Goal: Find contact information: Find contact information

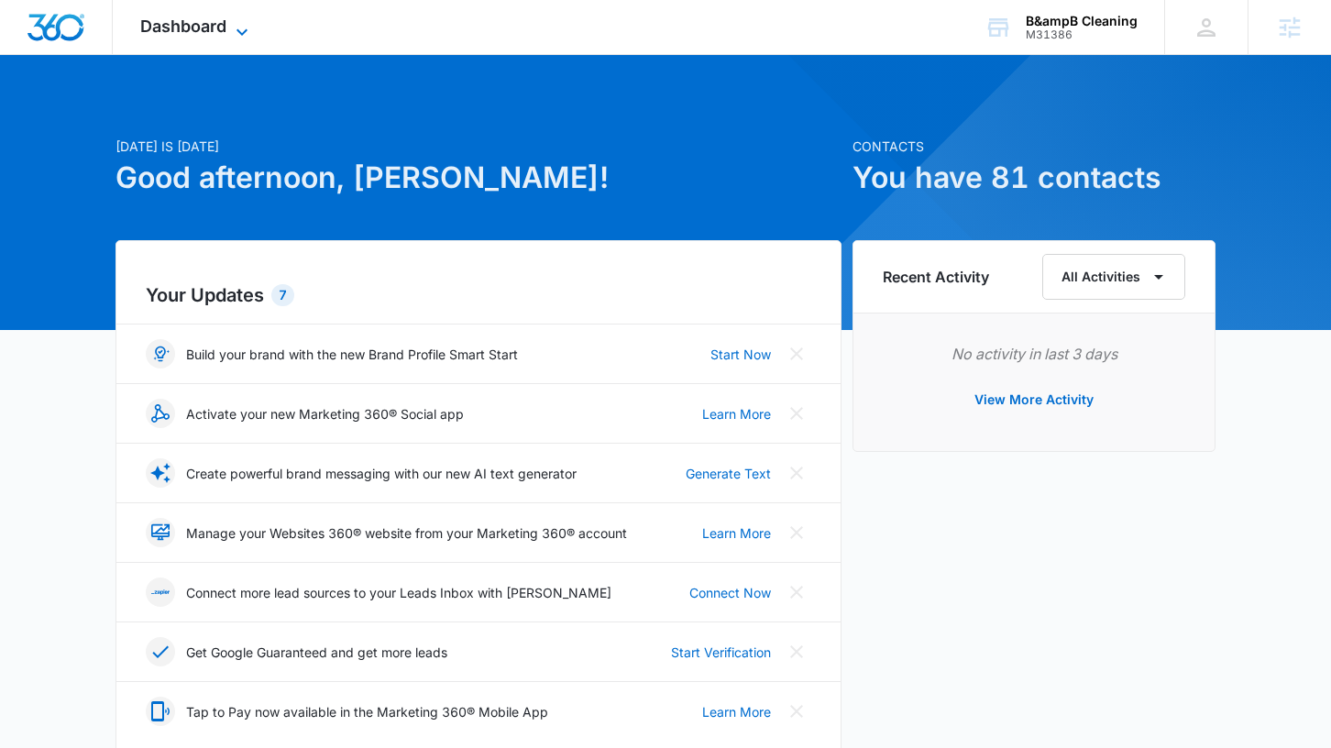
click at [240, 36] on icon at bounding box center [242, 32] width 22 height 22
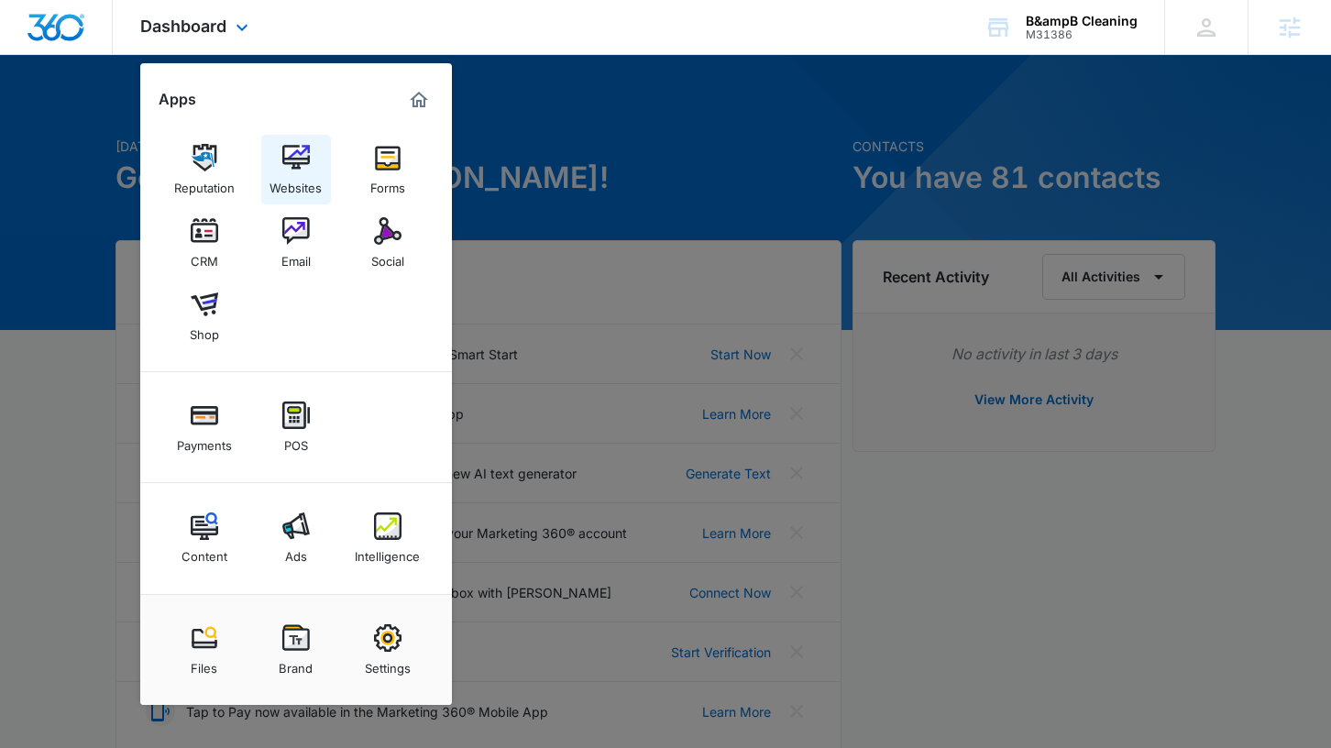
click at [306, 177] on div "Websites" at bounding box center [296, 183] width 52 height 24
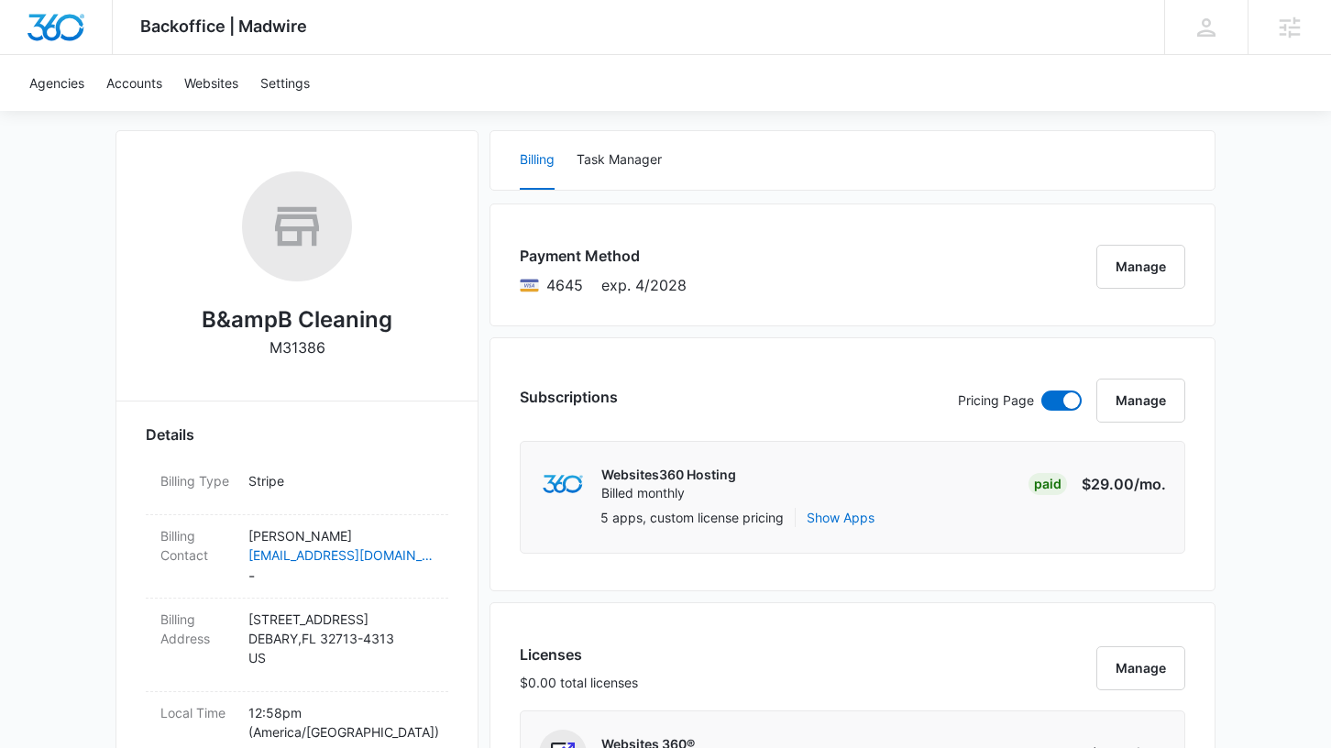
scroll to position [322, 0]
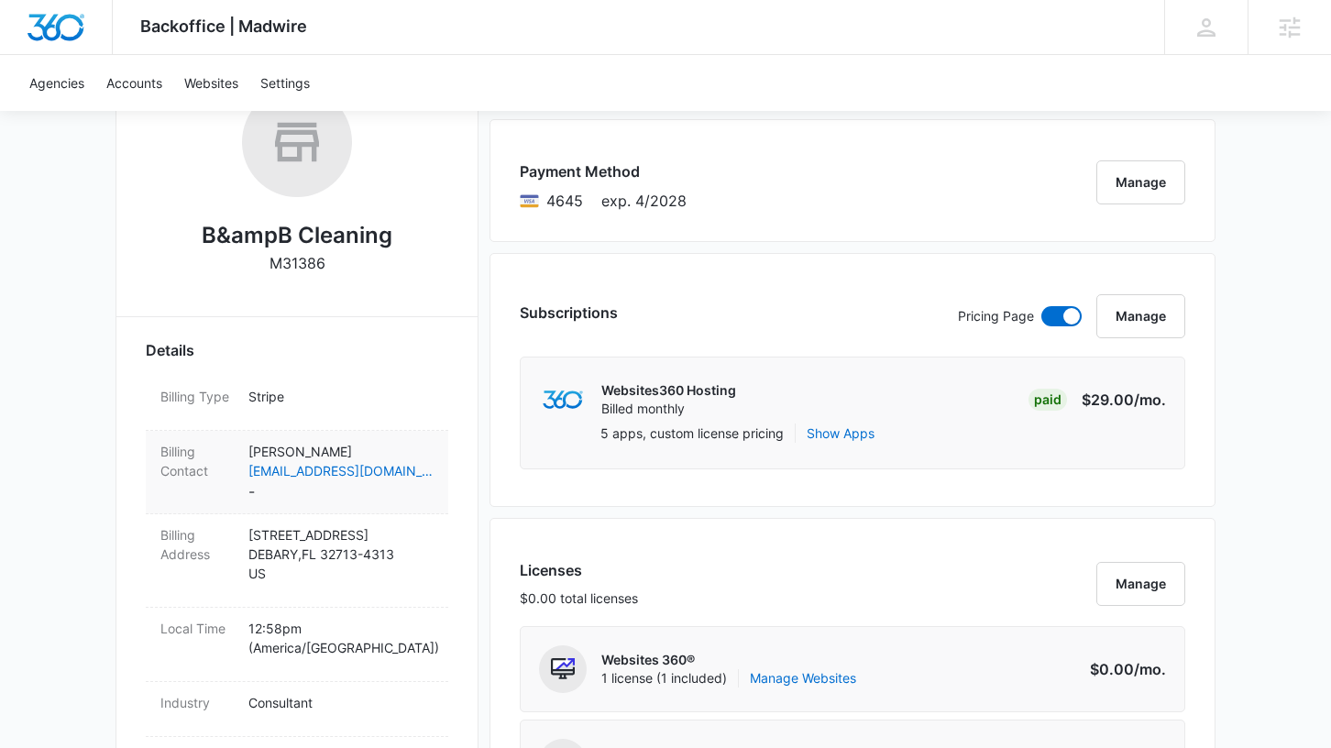
drag, startPoint x: 360, startPoint y: 446, endPoint x: 254, endPoint y: 439, distance: 106.6
click at [254, 439] on div "Billing Contact Shane Beaudoin shanecb69@gmail.com -" at bounding box center [297, 472] width 303 height 83
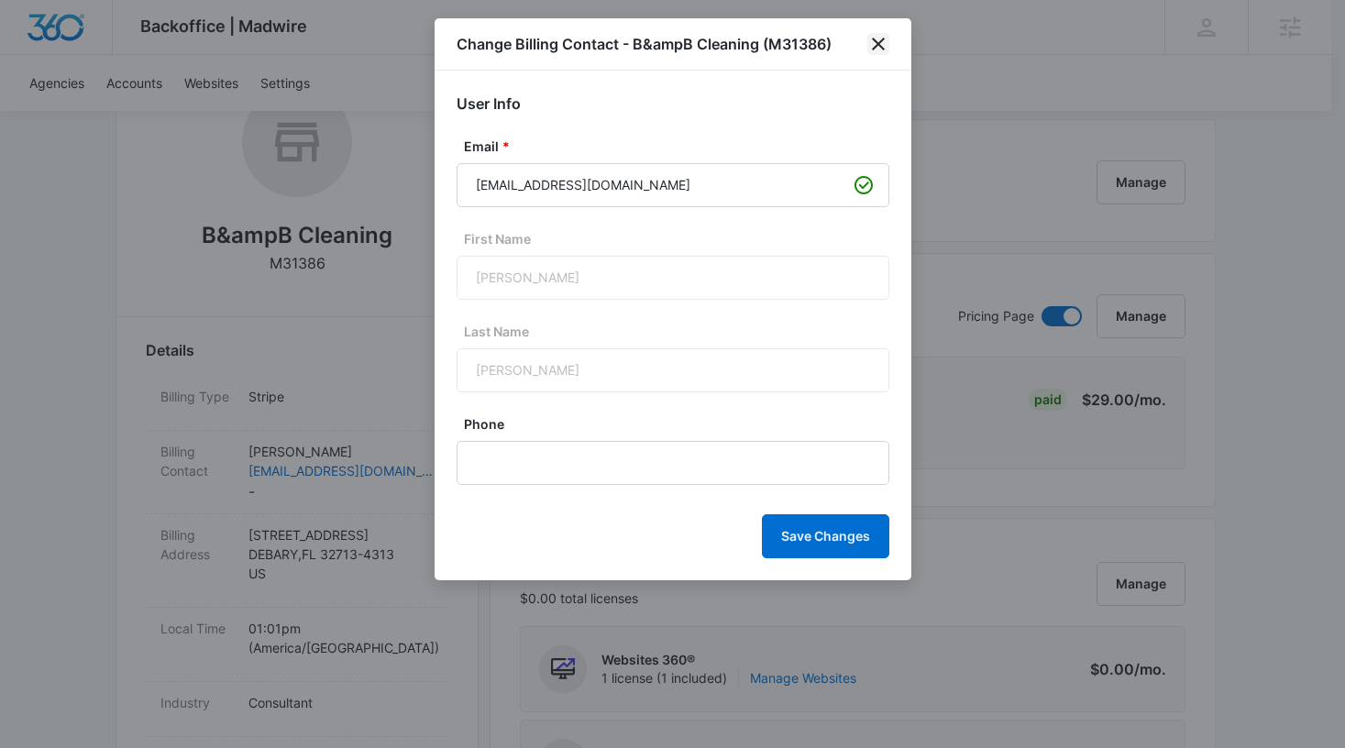
click at [874, 45] on icon "close" at bounding box center [878, 44] width 22 height 22
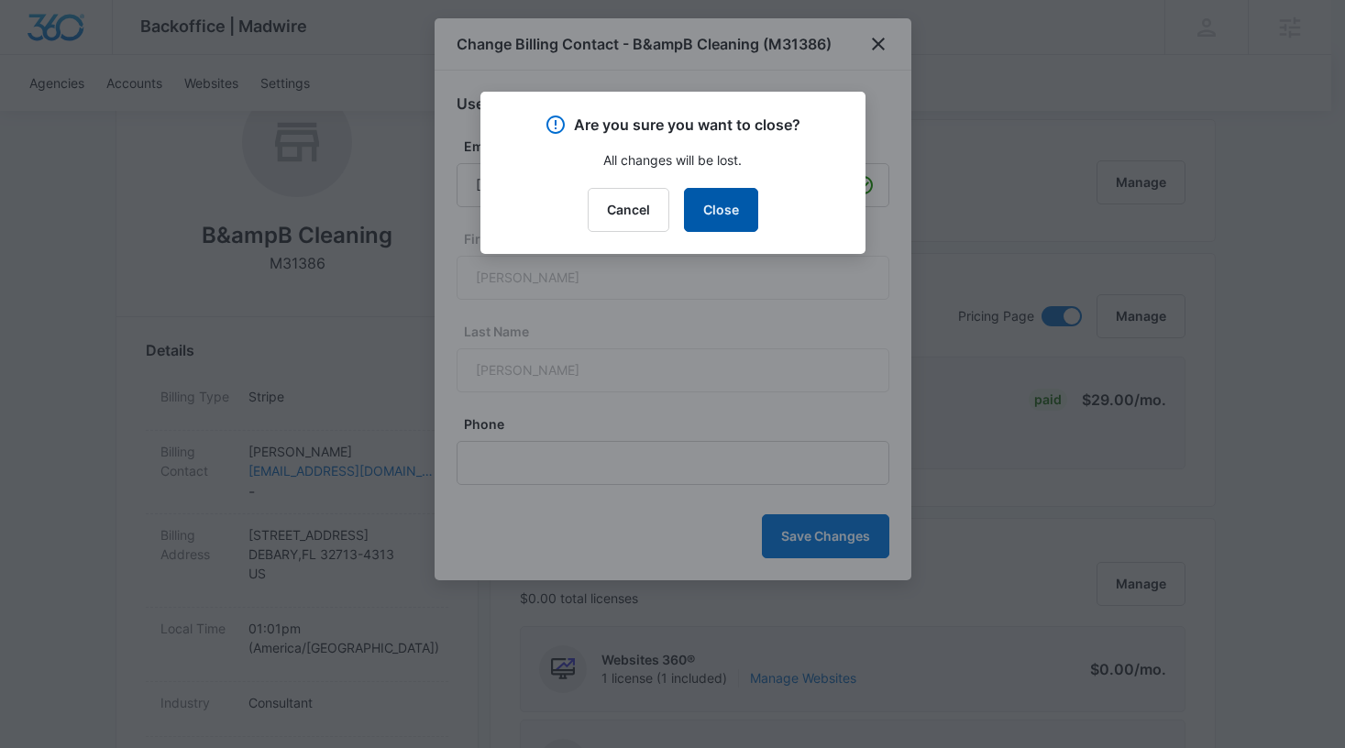
click at [692, 197] on button "Close" at bounding box center [721, 210] width 74 height 44
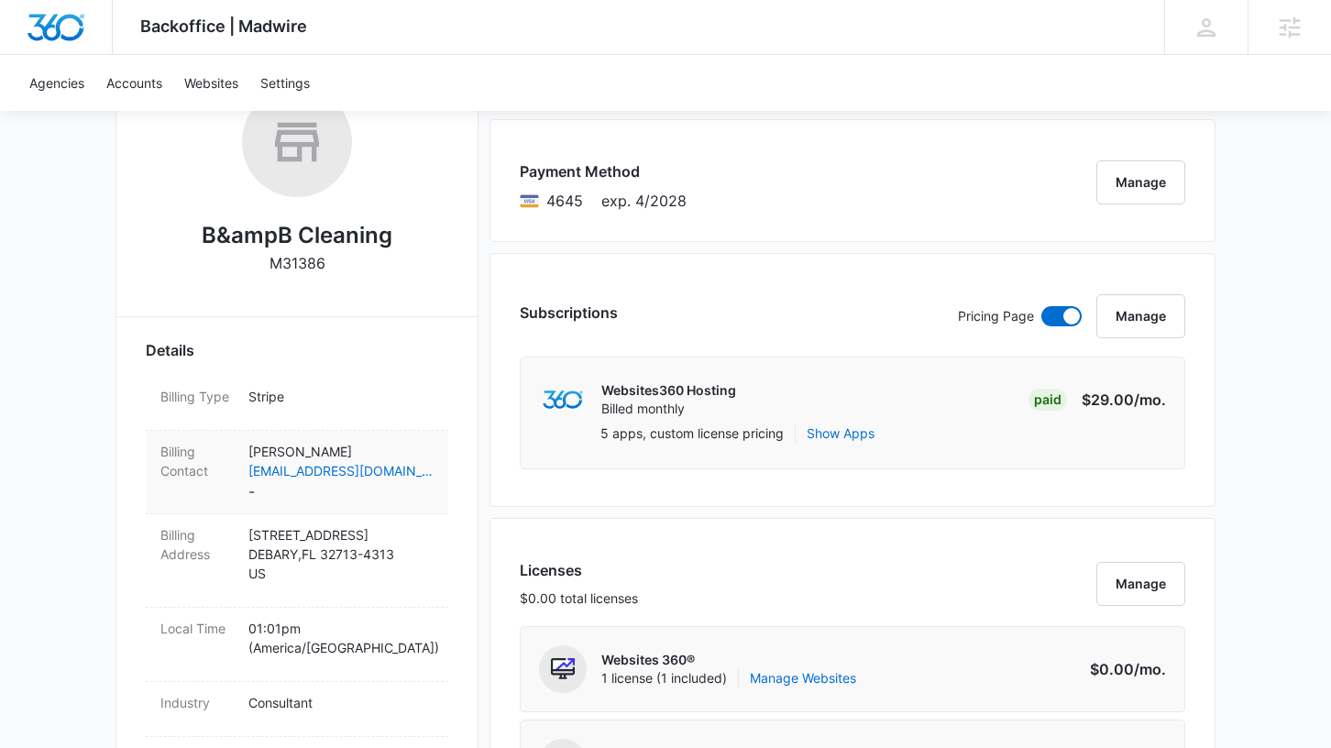
copy p "Shane Beaudoin"
